Goal: Task Accomplishment & Management: Manage account settings

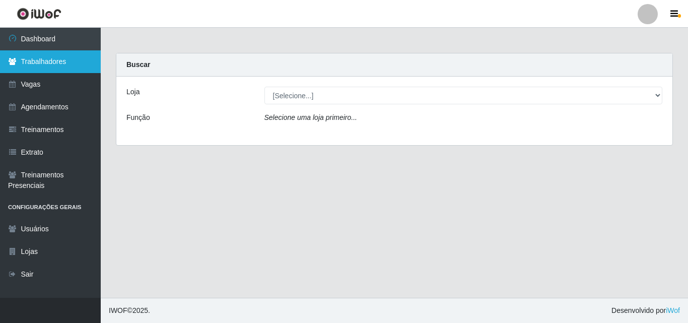
click at [46, 55] on link "Trabalhadores" at bounding box center [50, 61] width 101 height 23
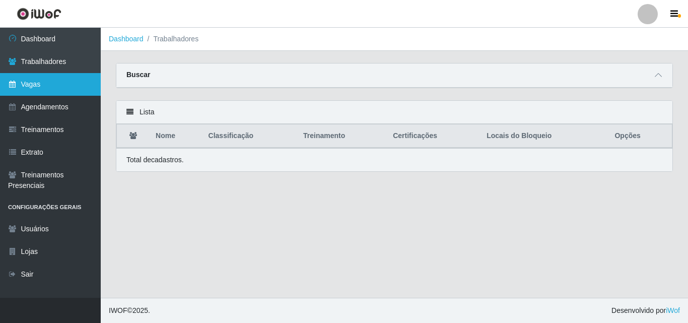
click at [40, 82] on link "Vagas" at bounding box center [50, 84] width 101 height 23
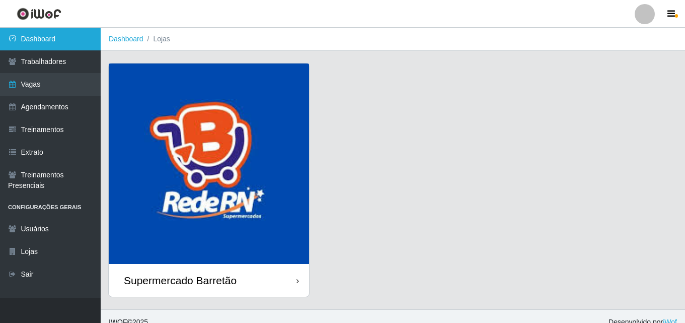
click at [69, 35] on link "Dashboard" at bounding box center [50, 39] width 101 height 23
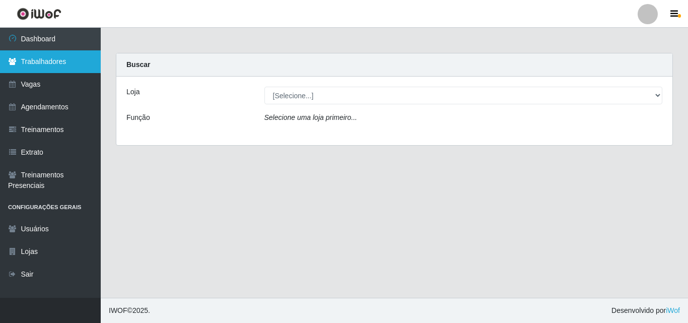
click at [37, 70] on link "Trabalhadores" at bounding box center [50, 61] width 101 height 23
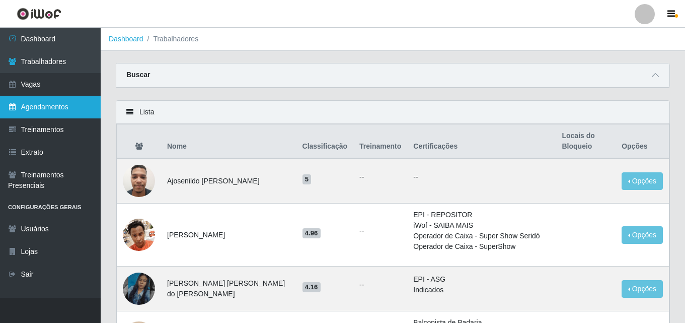
click at [54, 98] on link "Agendamentos" at bounding box center [50, 107] width 101 height 23
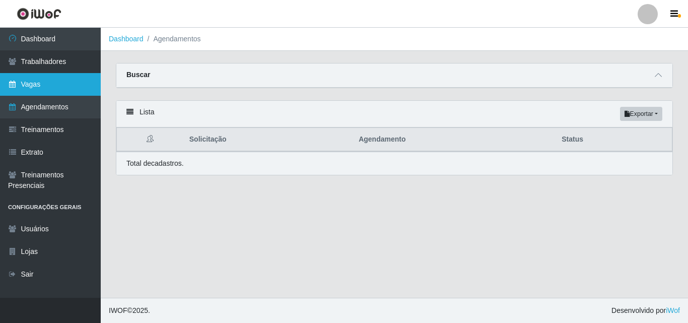
click at [59, 83] on link "Vagas" at bounding box center [50, 84] width 101 height 23
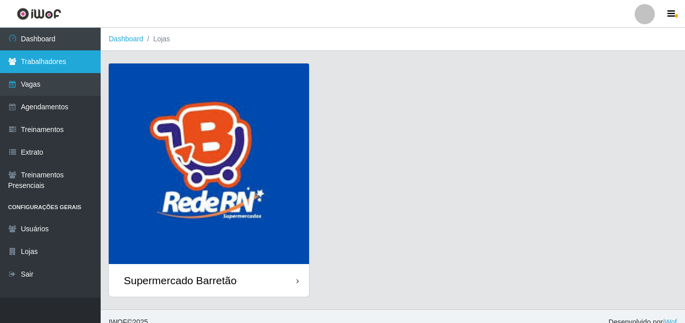
click at [46, 64] on link "Trabalhadores" at bounding box center [50, 61] width 101 height 23
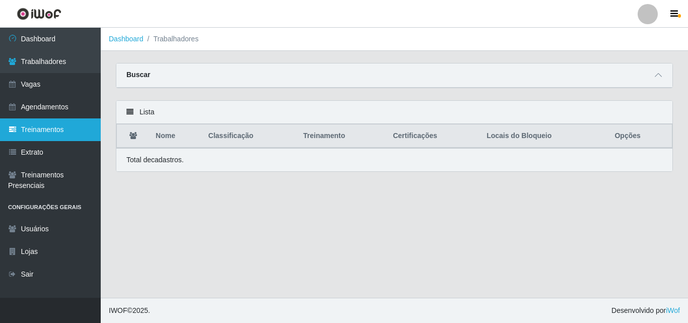
click at [47, 135] on link "Treinamentos" at bounding box center [50, 129] width 101 height 23
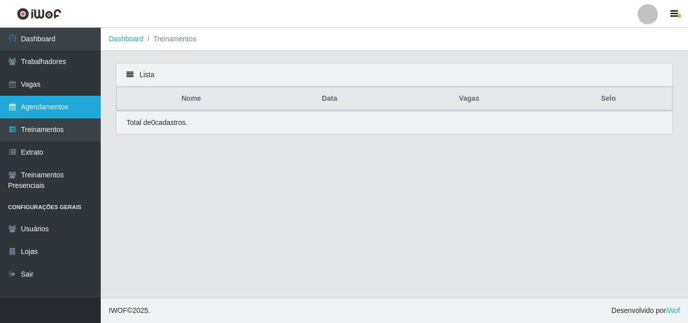
click at [64, 115] on link "Agendamentos" at bounding box center [50, 107] width 101 height 23
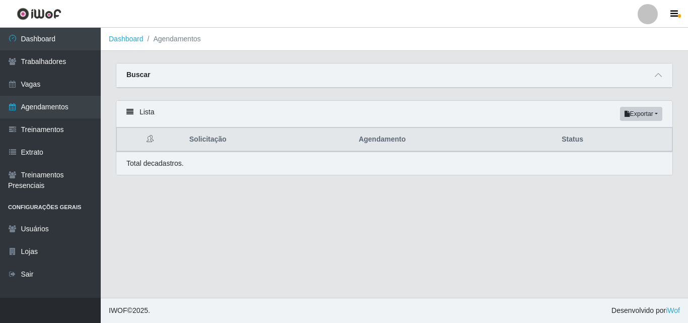
click at [650, 73] on div "Buscar" at bounding box center [394, 75] width 556 height 24
click at [655, 71] on span at bounding box center [658, 75] width 12 height 12
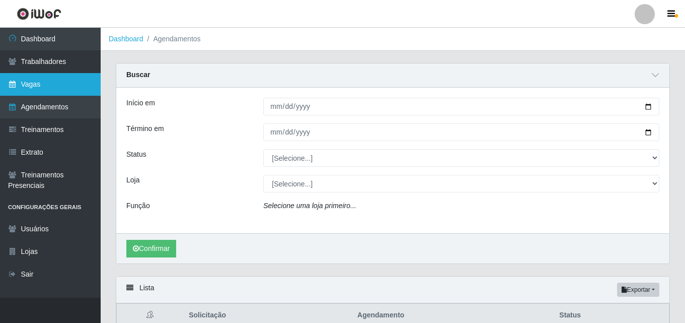
click at [41, 78] on link "Vagas" at bounding box center [50, 84] width 101 height 23
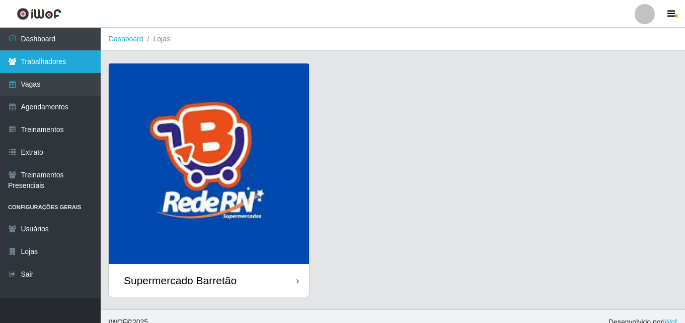
click at [32, 64] on link "Trabalhadores" at bounding box center [50, 61] width 101 height 23
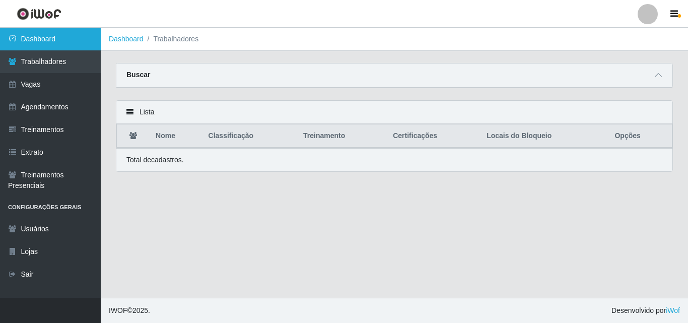
click at [39, 42] on link "Dashboard" at bounding box center [50, 39] width 101 height 23
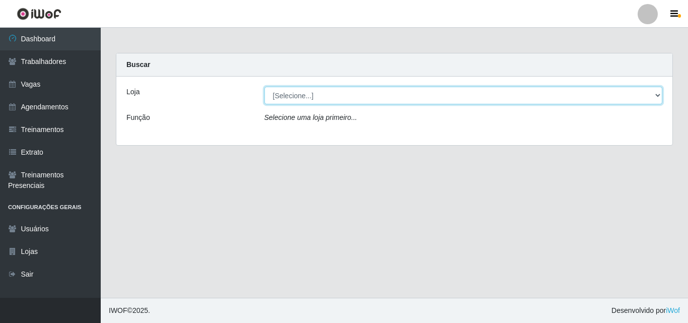
click at [653, 96] on select "[Selecione...] Supermercado Barretão" at bounding box center [463, 96] width 398 height 18
select select "536"
click at [264, 87] on select "[Selecione...] Supermercado Barretão" at bounding box center [463, 96] width 398 height 18
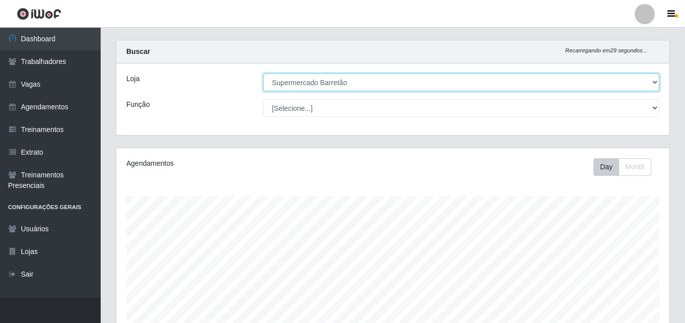
scroll to position [271, 0]
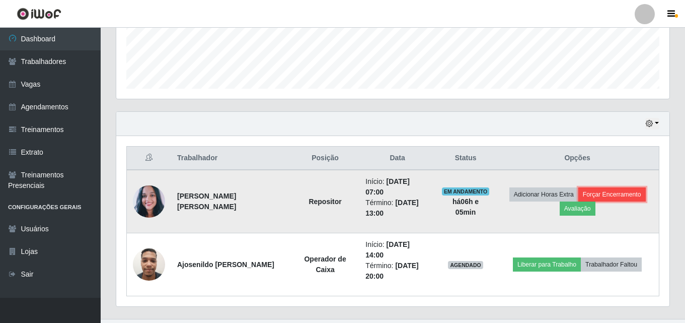
click at [622, 190] on button "Forçar Encerramento" at bounding box center [611, 194] width 67 height 14
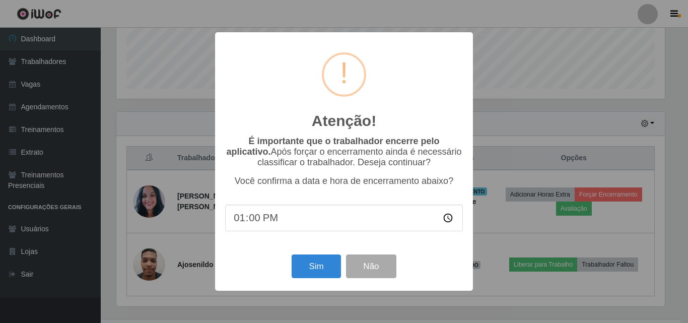
drag, startPoint x: 263, startPoint y: 224, endPoint x: 256, endPoint y: 224, distance: 7.0
click at [259, 224] on input "13:00" at bounding box center [344, 217] width 238 height 27
click at [257, 221] on input "13:00" at bounding box center [344, 217] width 238 height 27
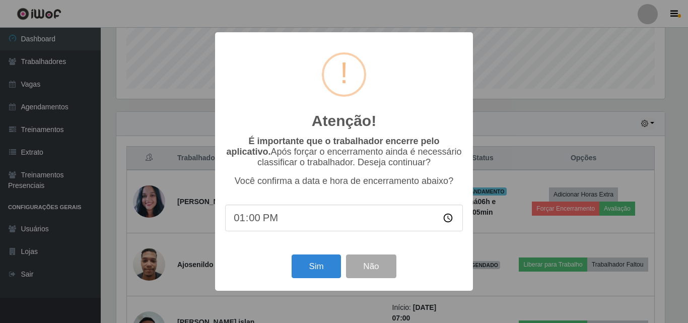
click at [243, 221] on input "13:00" at bounding box center [344, 217] width 238 height 27
click at [330, 278] on button "Sim" at bounding box center [315, 266] width 49 height 24
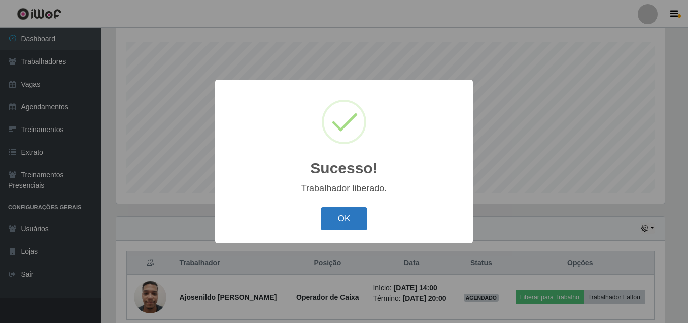
click at [358, 229] on button "OK" at bounding box center [344, 219] width 47 height 24
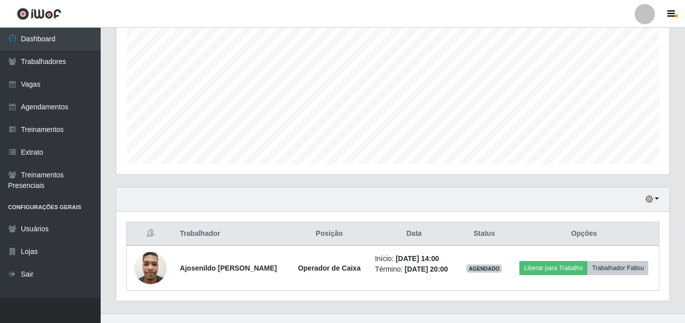
scroll to position [211, 0]
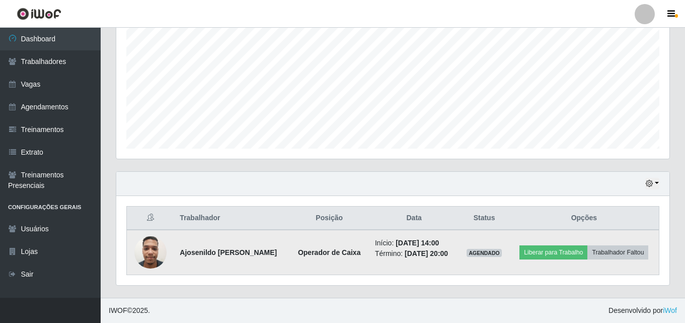
drag, startPoint x: 430, startPoint y: 242, endPoint x: 452, endPoint y: 248, distance: 22.5
click at [452, 248] on ul "Início: [DATE] 14:00 Término: [DATE] 20:00" at bounding box center [414, 248] width 78 height 21
click at [161, 258] on img at bounding box center [150, 252] width 32 height 43
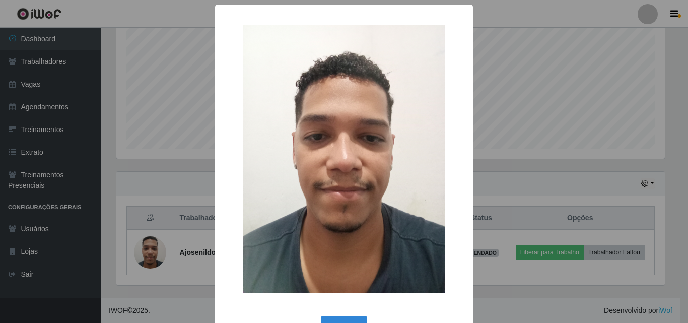
click at [505, 164] on div "× OK Cancel" at bounding box center [344, 161] width 688 height 323
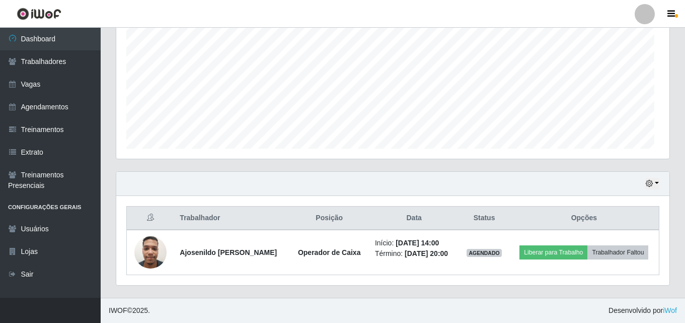
scroll to position [209, 553]
click at [647, 189] on button "button" at bounding box center [652, 184] width 14 height 12
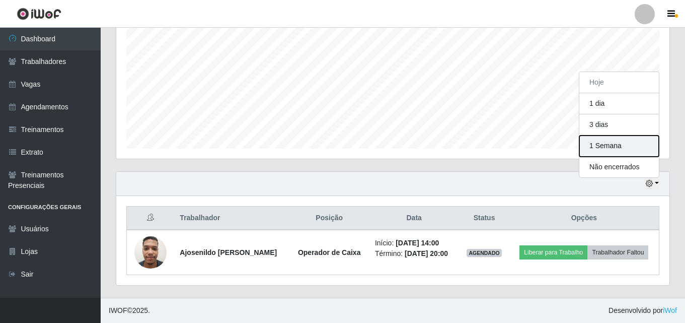
click at [609, 146] on button "1 Semana" at bounding box center [619, 145] width 80 height 21
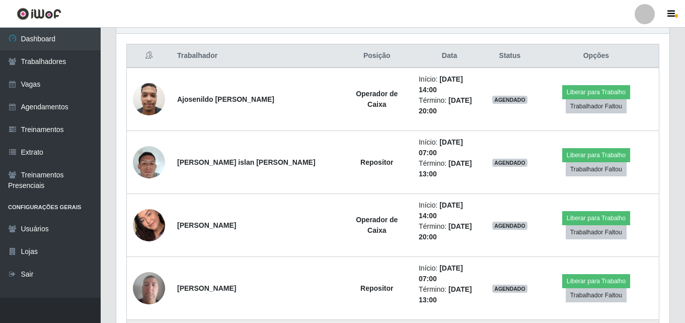
scroll to position [362, 0]
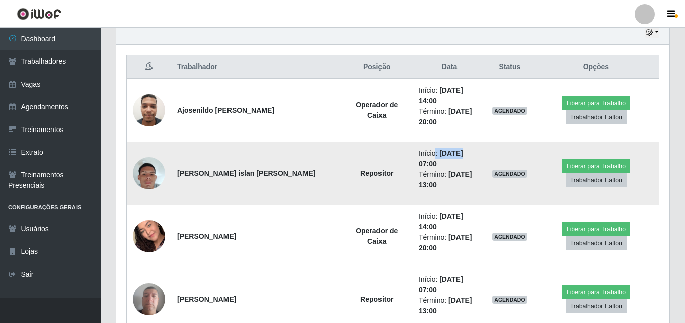
drag, startPoint x: 405, startPoint y: 144, endPoint x: 432, endPoint y: 141, distance: 27.3
click at [432, 148] on li "Início: [DATE] 07:00" at bounding box center [449, 158] width 61 height 21
click at [419, 169] on li "Término: [DATE] 13:00" at bounding box center [449, 179] width 61 height 21
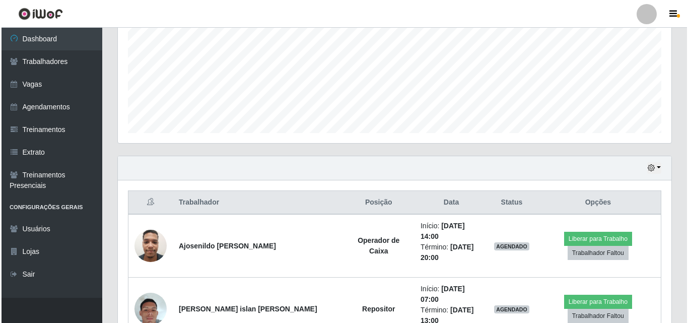
scroll to position [244, 0]
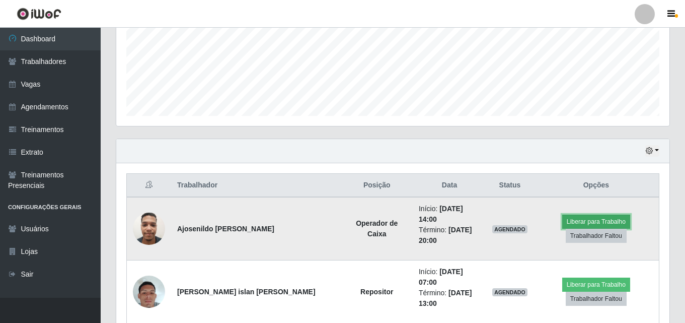
click at [596, 216] on button "Liberar para Trabalho" at bounding box center [596, 221] width 68 height 14
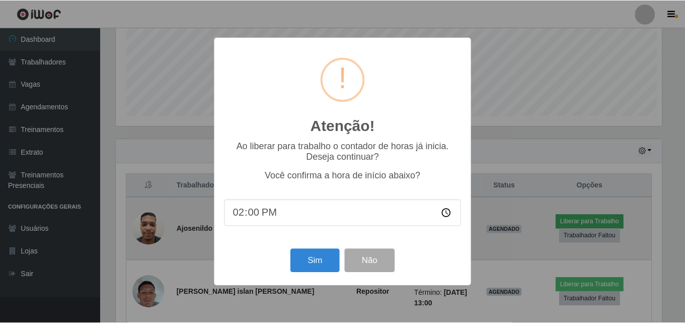
scroll to position [209, 548]
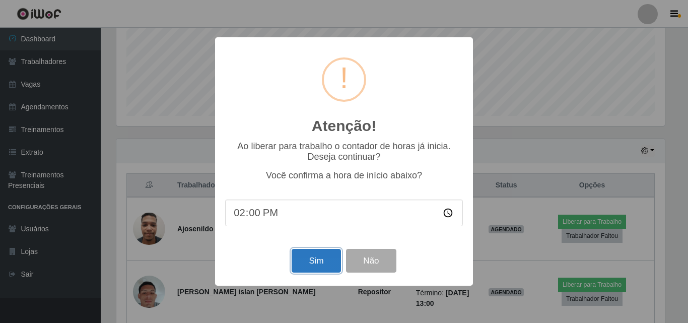
click at [326, 270] on button "Sim" at bounding box center [315, 261] width 49 height 24
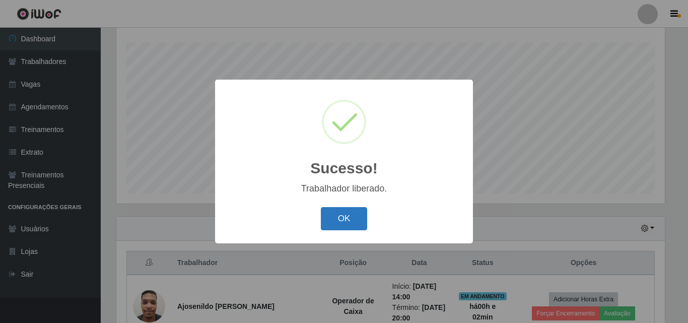
click at [359, 212] on button "OK" at bounding box center [344, 219] width 47 height 24
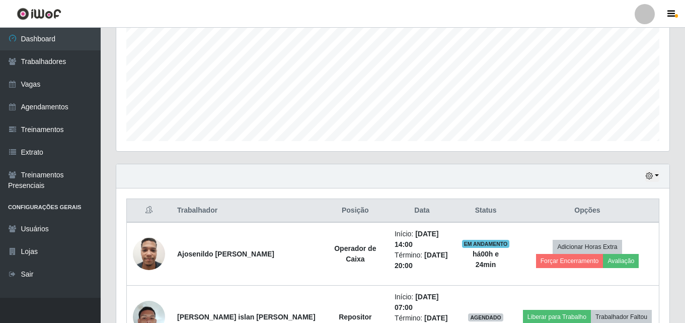
scroll to position [368, 0]
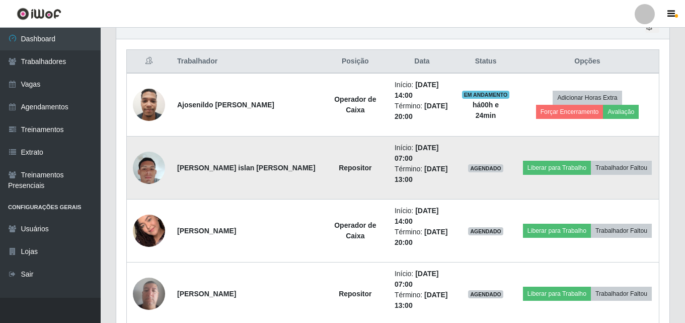
click at [145, 169] on img at bounding box center [149, 167] width 32 height 57
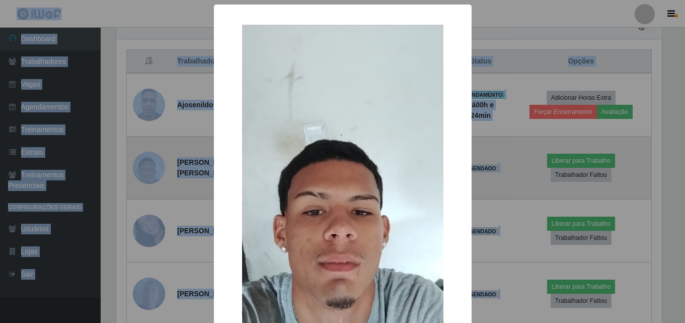
click at [145, 169] on div "× OK Cancel" at bounding box center [342, 161] width 685 height 323
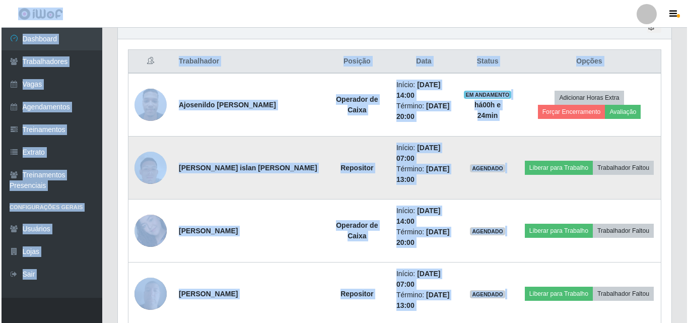
scroll to position [209, 553]
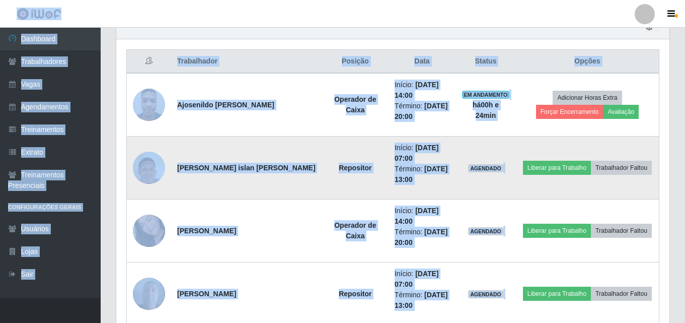
click at [145, 169] on img at bounding box center [149, 167] width 32 height 57
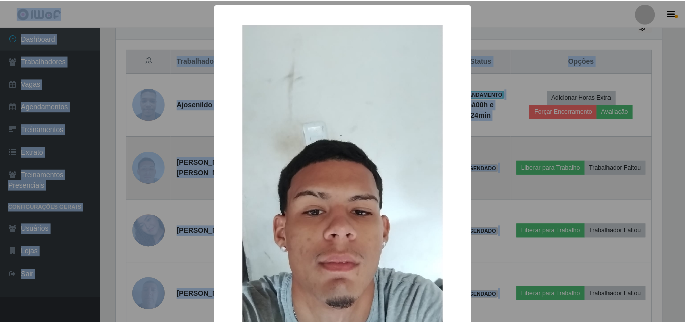
scroll to position [209, 548]
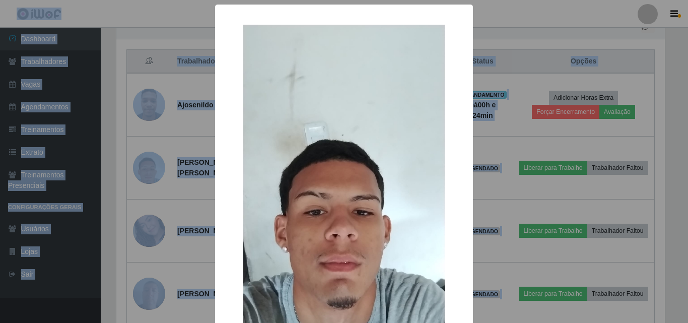
click at [116, 130] on div "× OK Cancel" at bounding box center [344, 161] width 688 height 323
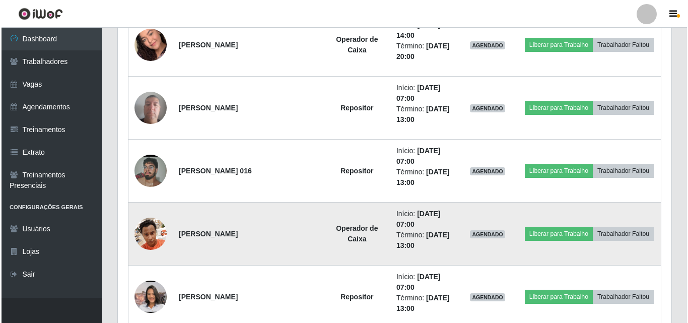
scroll to position [670, 0]
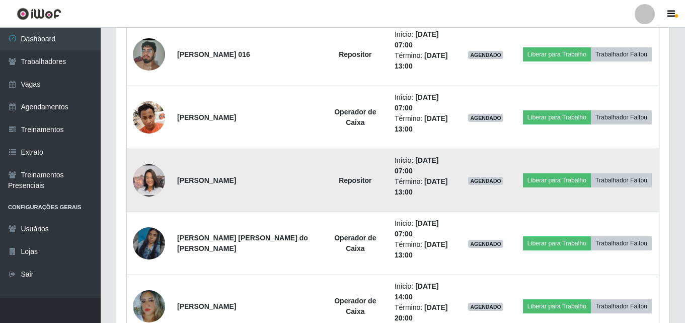
click at [158, 185] on img at bounding box center [149, 180] width 32 height 72
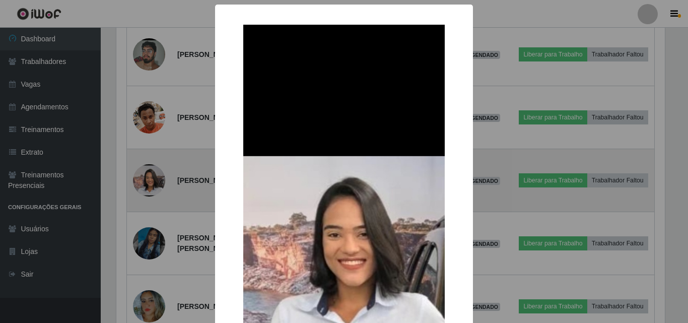
scroll to position [301, 0]
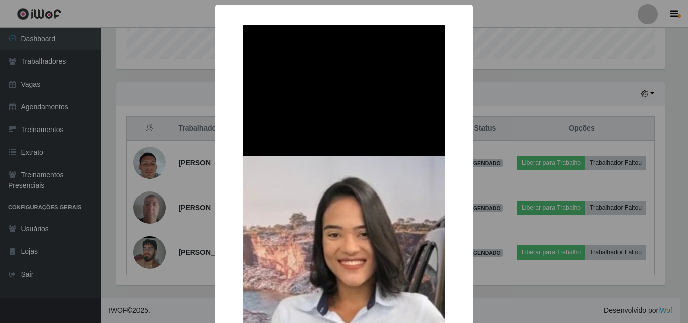
click at [114, 140] on div "× OK Cancel" at bounding box center [344, 161] width 688 height 323
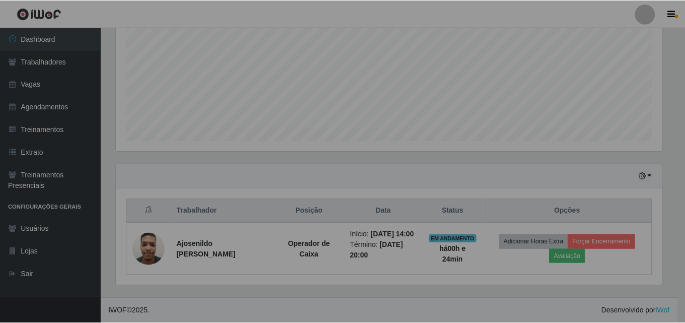
scroll to position [209, 553]
